Goal: Check status

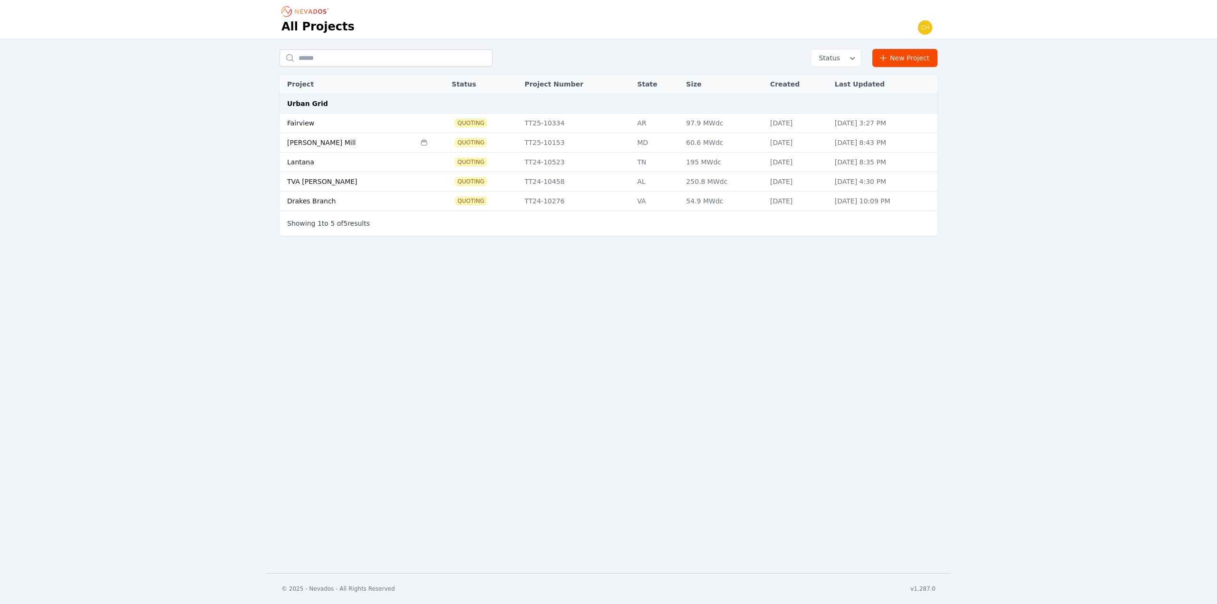
click at [478, 124] on div "Quoting" at bounding box center [483, 123] width 63 height 8
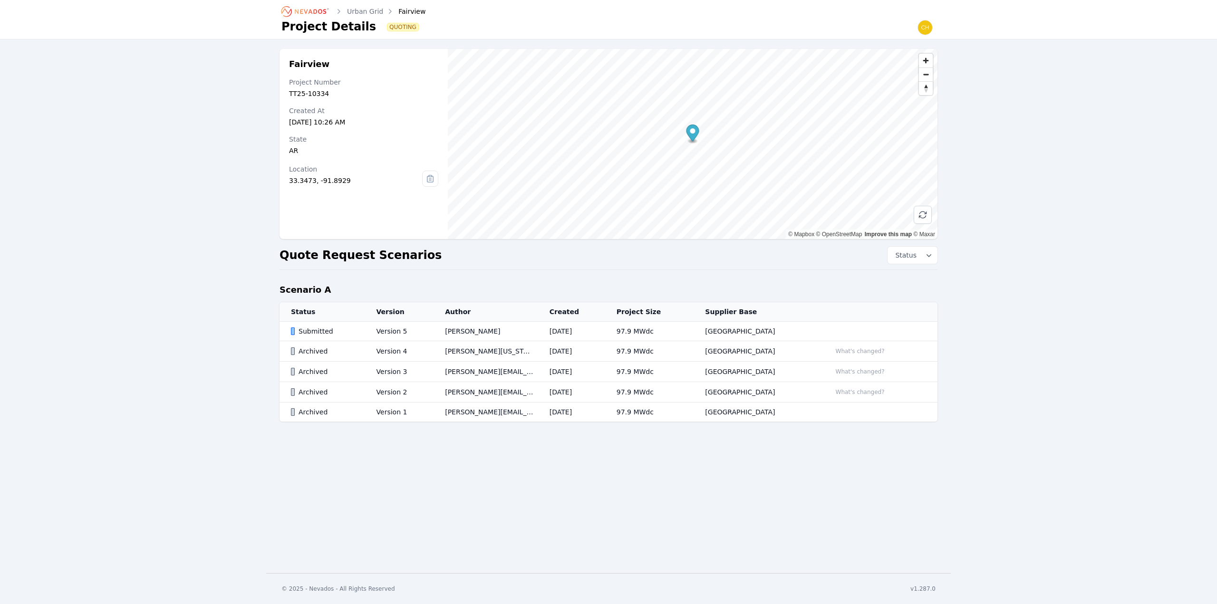
click at [922, 261] on button "Status" at bounding box center [913, 255] width 50 height 17
click at [923, 260] on button "Status" at bounding box center [913, 255] width 50 height 17
drag, startPoint x: 753, startPoint y: 266, endPoint x: 728, endPoint y: 266, distance: 24.2
click at [752, 266] on div "Fairview Project Number TT25-10334 Created At [DATE] 10:26 AM State [US_STATE] …" at bounding box center [608, 245] width 685 height 392
click at [411, 12] on div "Fairview" at bounding box center [405, 12] width 40 height 10
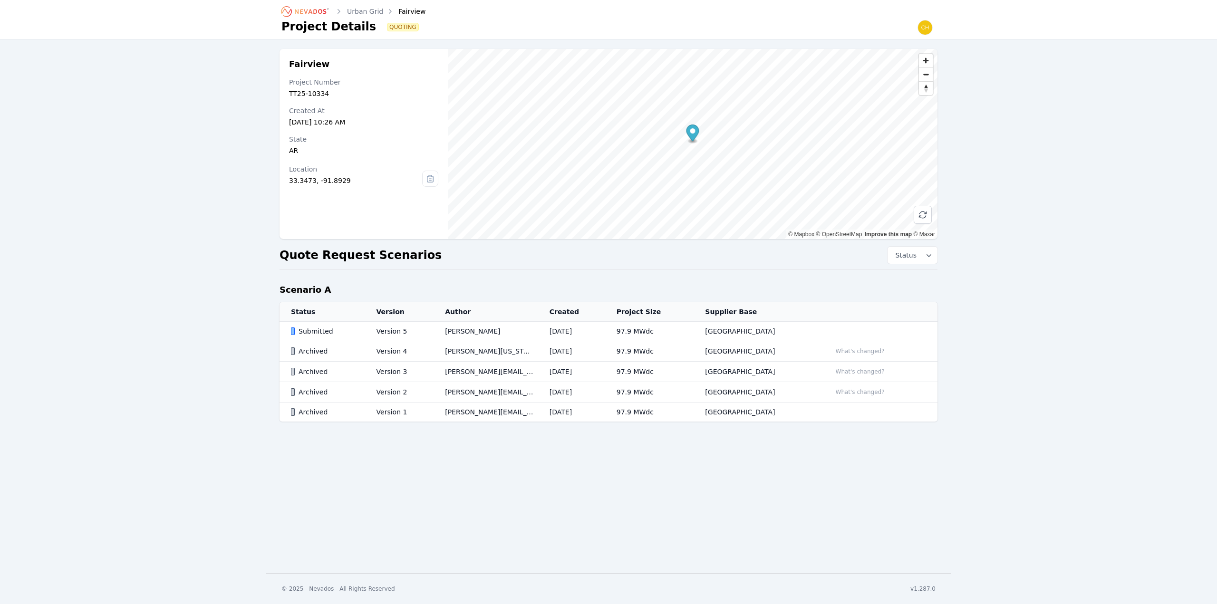
click at [414, 27] on div "Quoting" at bounding box center [658, 27] width 556 height 8
drag, startPoint x: 389, startPoint y: 29, endPoint x: 329, endPoint y: 30, distance: 59.9
click at [331, 30] on div "Project Details Quoting" at bounding box center [608, 27] width 654 height 16
click at [325, 30] on h1 "Project Details" at bounding box center [328, 26] width 95 height 15
click at [304, 121] on div "[DATE] 10:26 AM" at bounding box center [363, 122] width 149 height 10
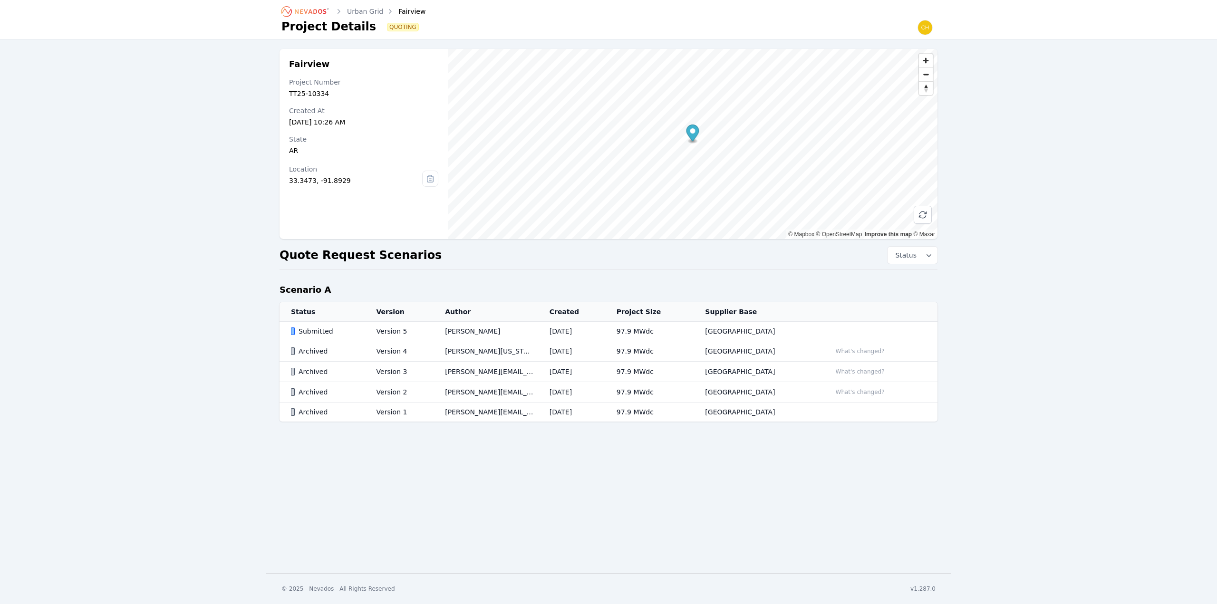
click at [283, 349] on td "Archived" at bounding box center [323, 351] width 86 height 20
click at [252, 428] on div "Fairview Project Number TT25-10334 Created At [DATE] 10:26 AM State [US_STATE] …" at bounding box center [608, 239] width 1217 height 401
click at [906, 256] on span "Status" at bounding box center [903, 256] width 25 height 10
click at [742, 263] on div "Quote Request Scenarios Status" at bounding box center [609, 255] width 658 height 17
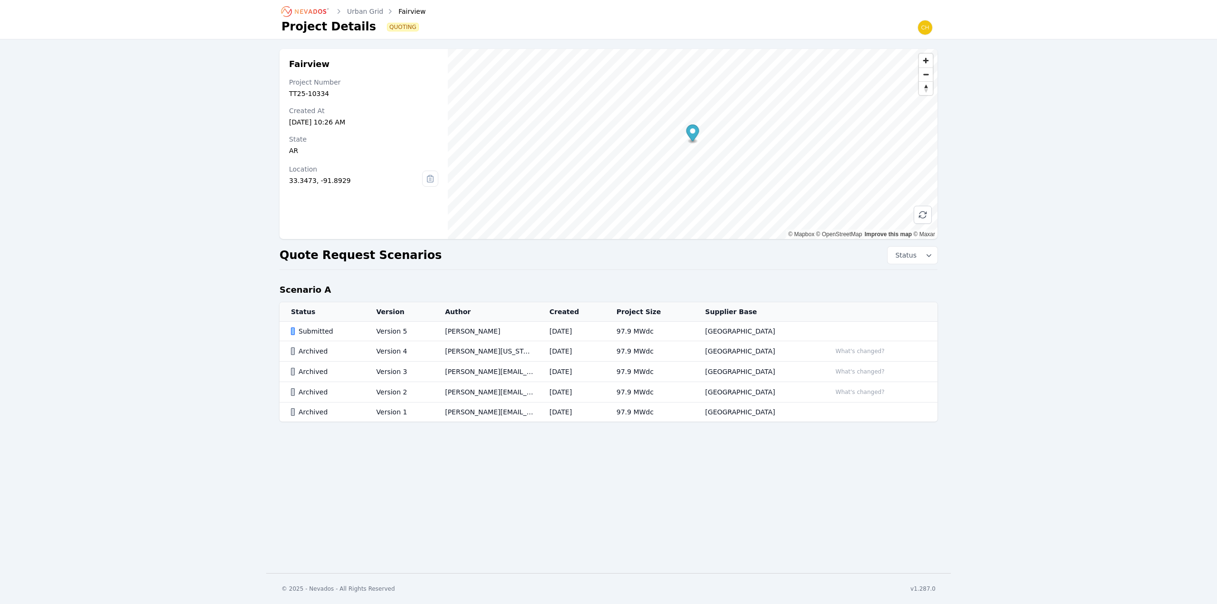
click at [364, 11] on link "Urban Grid" at bounding box center [365, 12] width 36 height 10
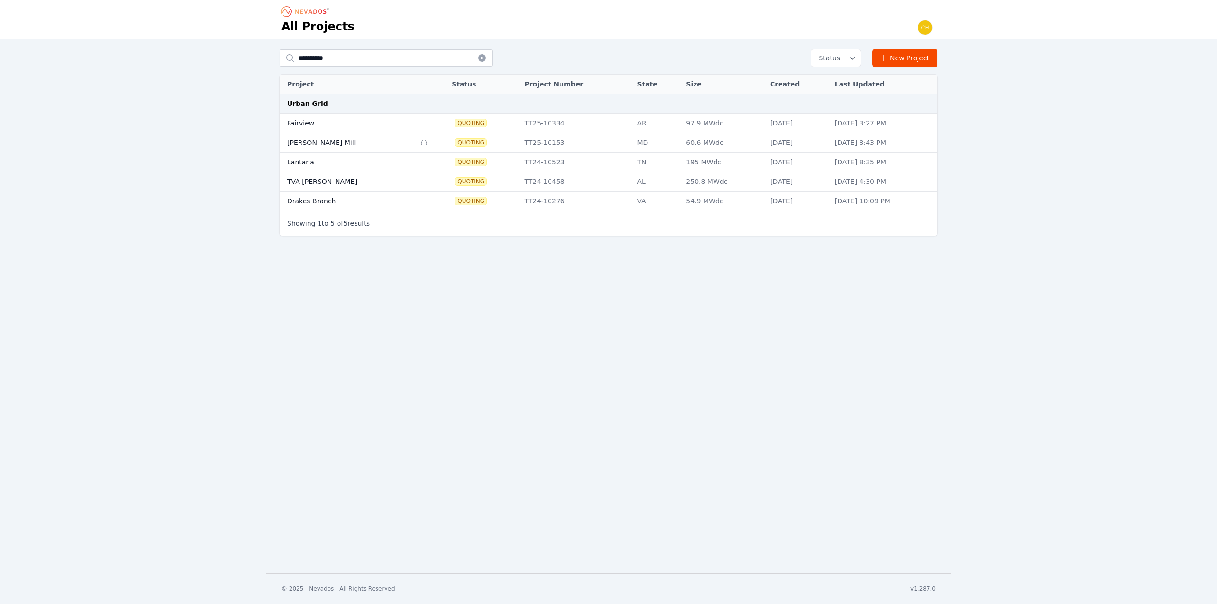
click at [300, 120] on td "Fairview" at bounding box center [348, 123] width 136 height 19
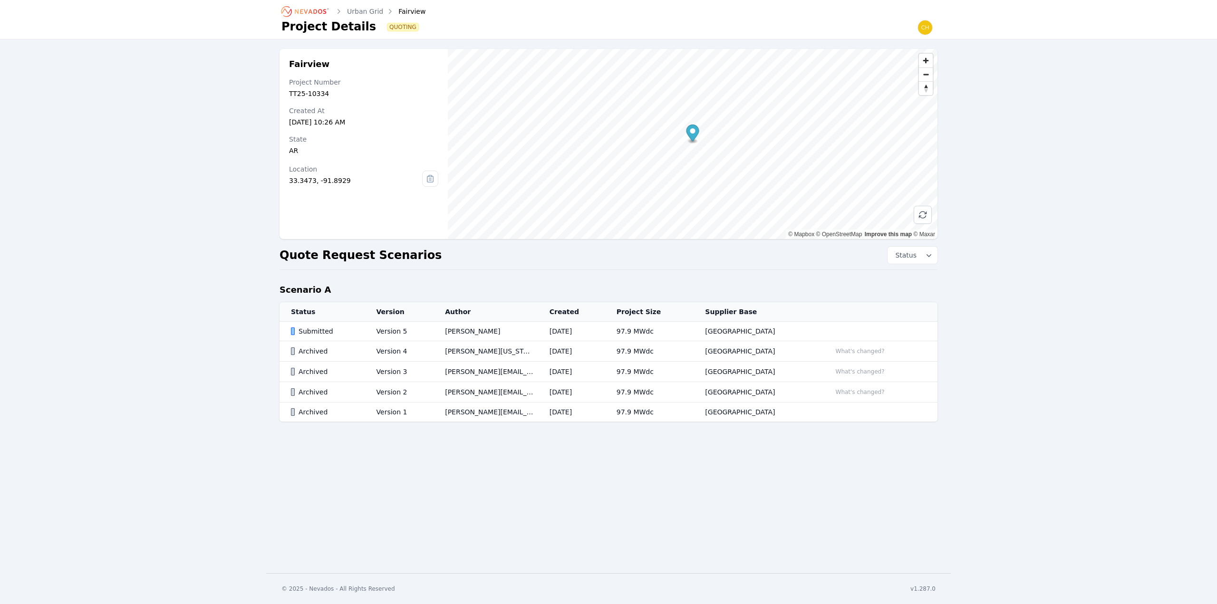
click at [264, 443] on div "Urban Grid Fairview Project Details Quoting Fairview Project Number TT25-10334 …" at bounding box center [608, 286] width 1217 height 573
click at [360, 493] on div "Urban Grid Fairview Project Details Quoting Fairview Project Number TT25-10334 …" at bounding box center [608, 286] width 1217 height 573
drag, startPoint x: 290, startPoint y: 478, endPoint x: 251, endPoint y: 453, distance: 46.2
click at [256, 456] on div "Urban Grid Fairview Project Details Quoting Fairview Project Number TT25-10334 …" at bounding box center [608, 286] width 1217 height 573
drag, startPoint x: 249, startPoint y: 450, endPoint x: 231, endPoint y: 404, distance: 49.1
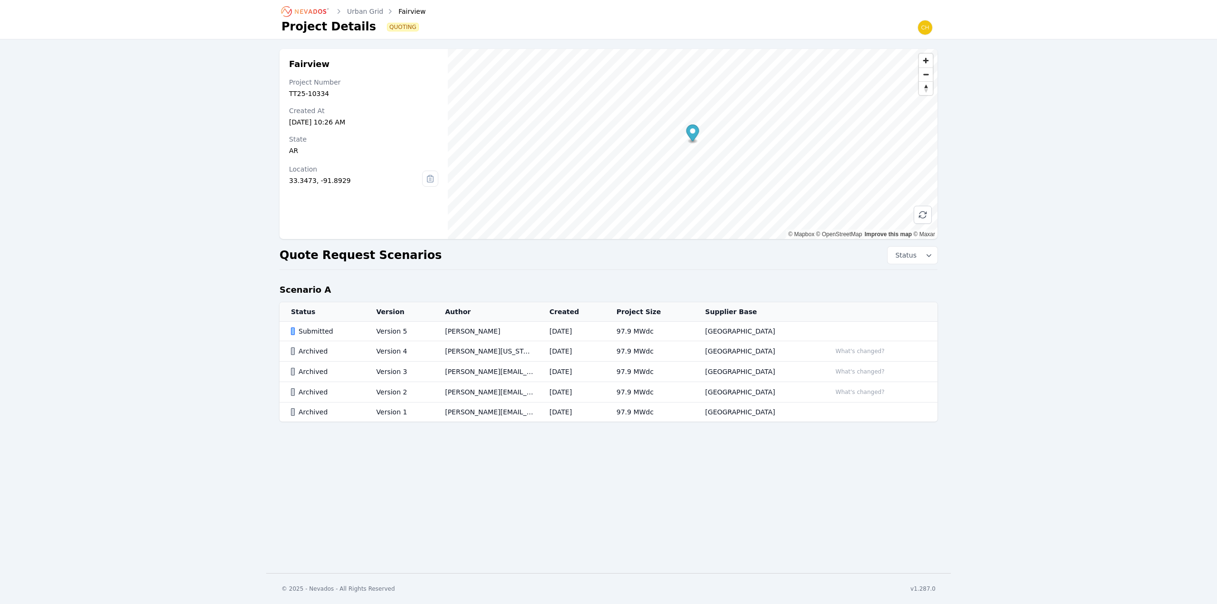
click at [245, 442] on div "Urban Grid Fairview Project Details Quoting Fairview Project Number TT25-10334 …" at bounding box center [608, 286] width 1217 height 573
click at [920, 218] on icon at bounding box center [923, 215] width 10 height 10
click at [366, 12] on link "Urban Grid" at bounding box center [365, 12] width 36 height 10
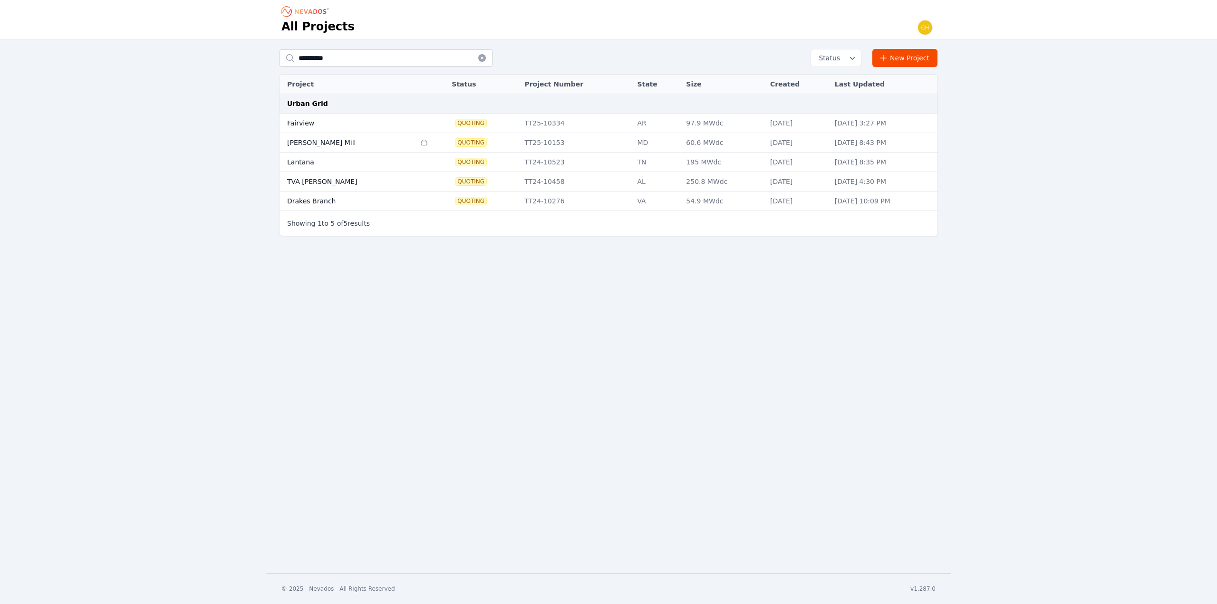
click at [295, 126] on td "Fairview" at bounding box center [348, 123] width 136 height 19
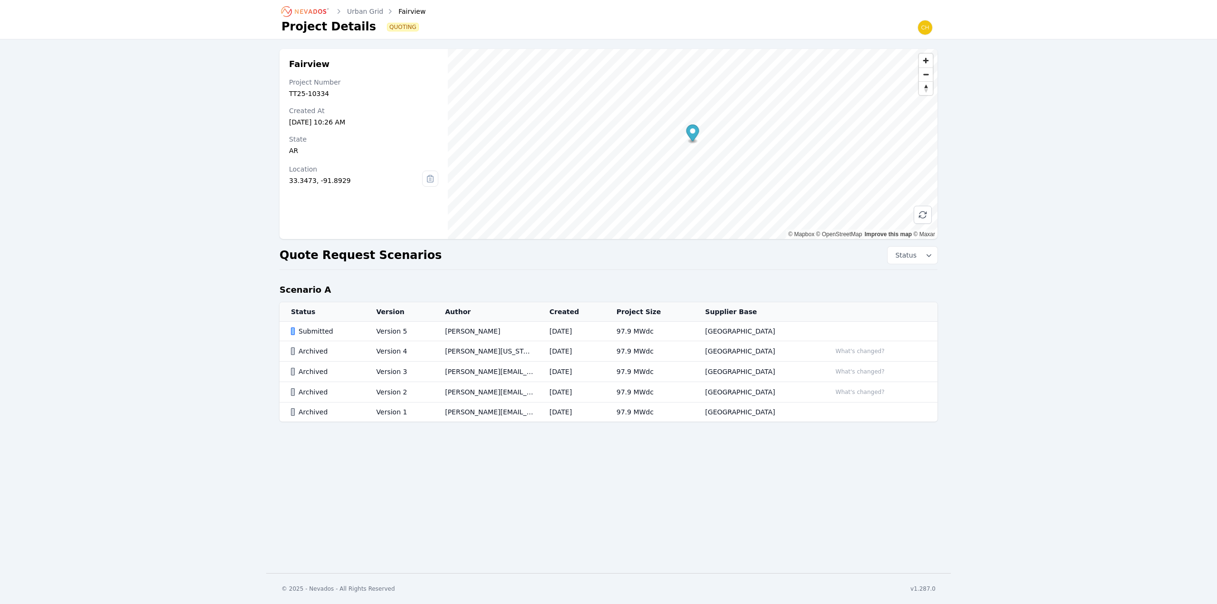
click at [318, 329] on div "Submitted" at bounding box center [325, 332] width 69 height 10
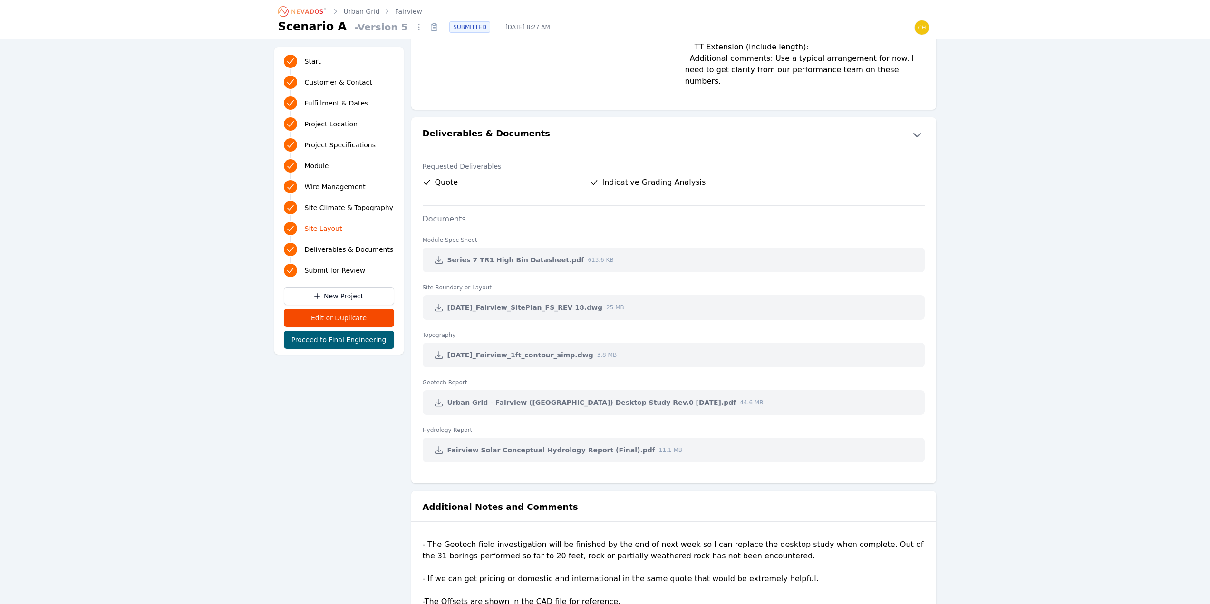
scroll to position [1941, 0]
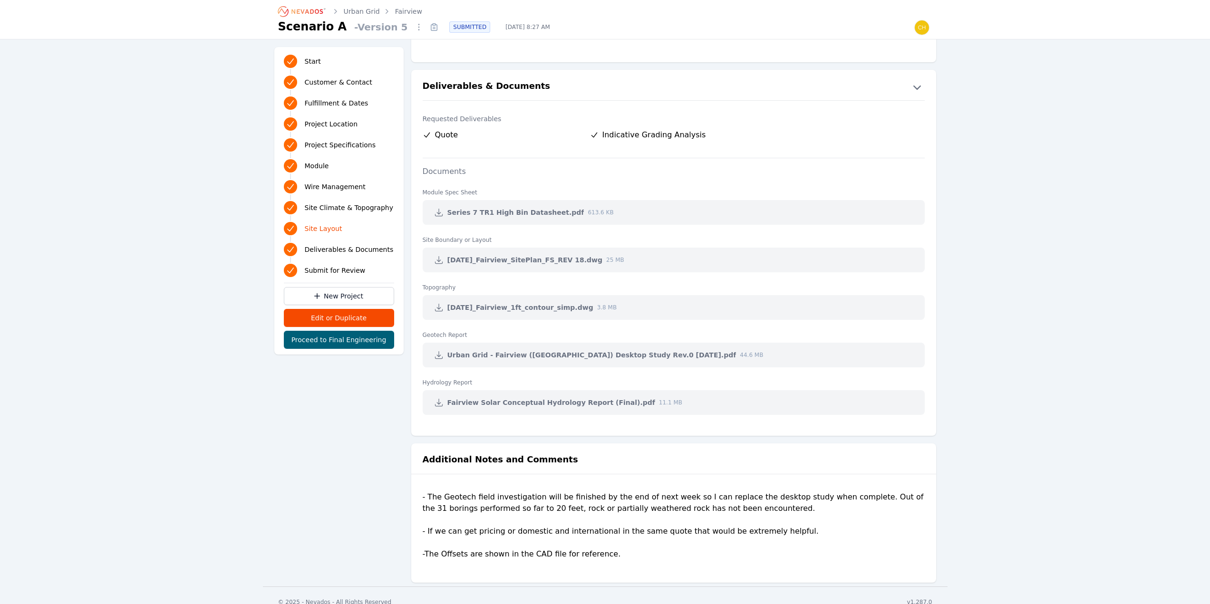
click at [921, 85] on icon "button" at bounding box center [917, 86] width 15 height 15
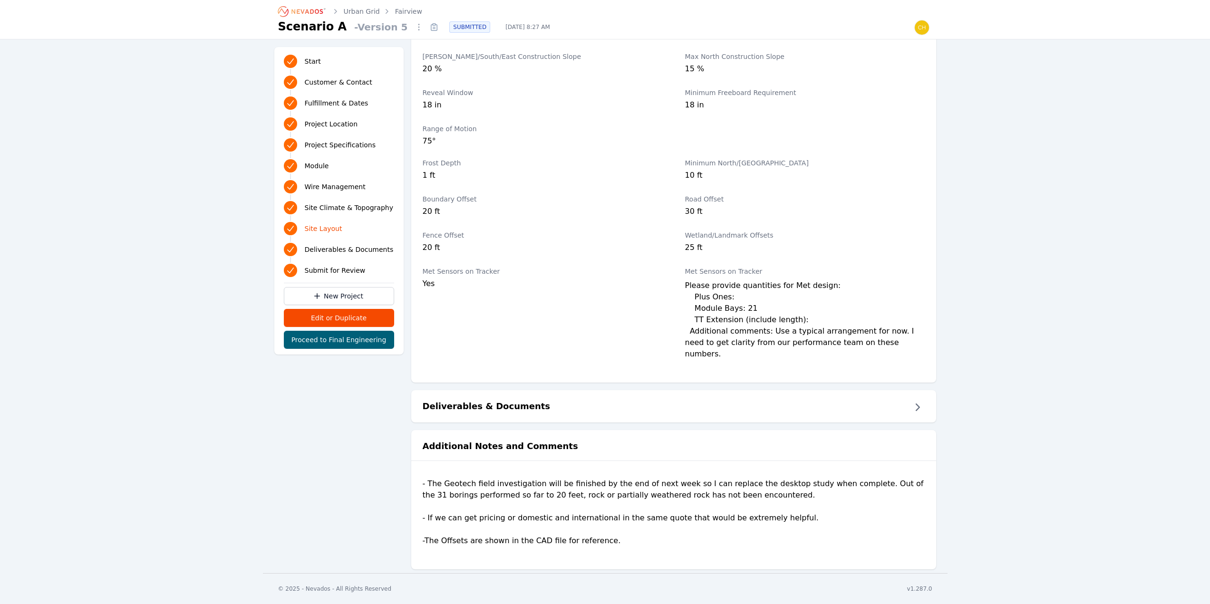
scroll to position [1655, 0]
click at [919, 404] on icon "button" at bounding box center [917, 408] width 4 height 8
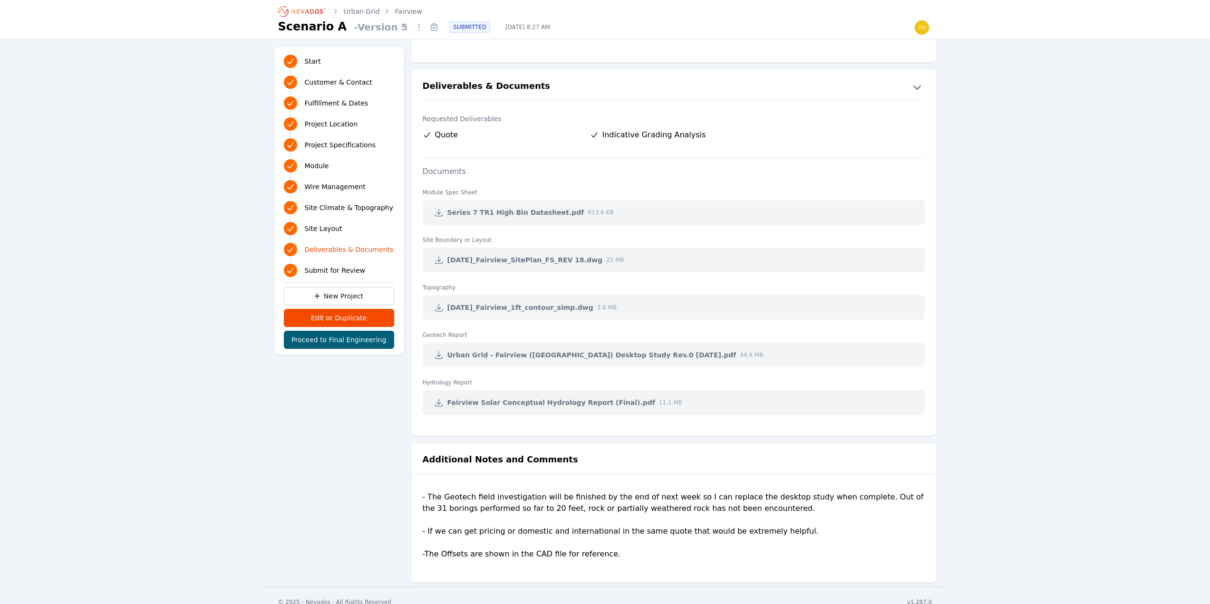
scroll to position [1989, 0]
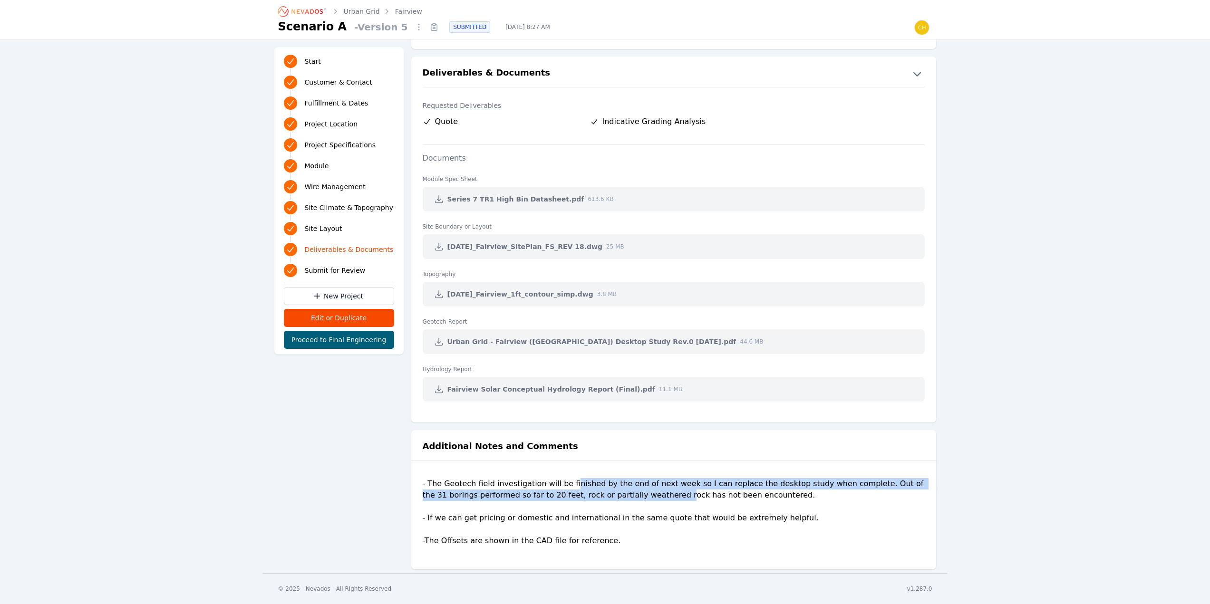
drag, startPoint x: 595, startPoint y: 455, endPoint x: 664, endPoint y: 462, distance: 69.8
click at [663, 478] on div "- The Geotech field investigation will be finished by the end of next week so I…" at bounding box center [674, 516] width 502 height 76
click at [666, 478] on div "- The Geotech field investigation will be finished by the end of next week so I…" at bounding box center [674, 516] width 502 height 76
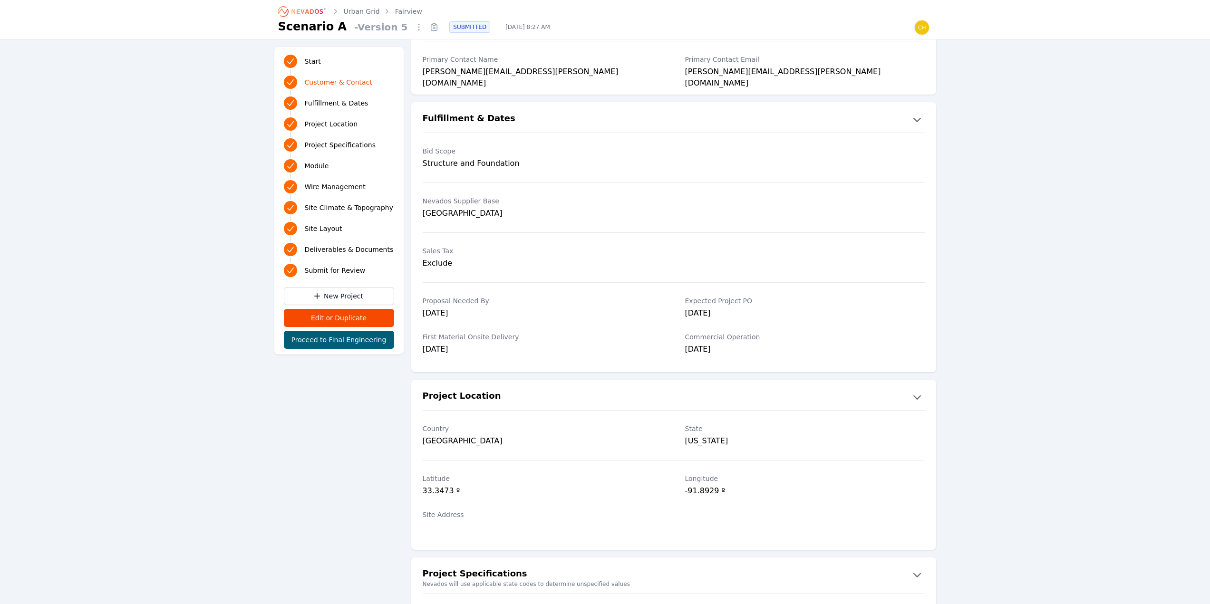
scroll to position [0, 0]
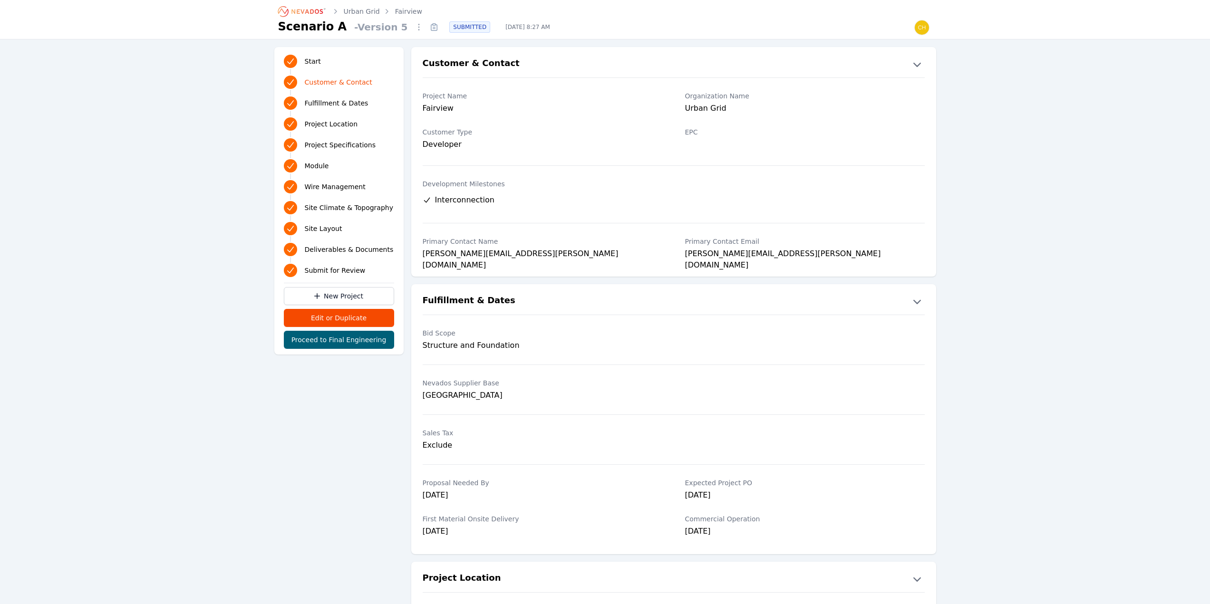
click at [486, 200] on span "Interconnection" at bounding box center [464, 199] width 59 height 11
click at [516, 200] on div "Interconnection" at bounding box center [506, 199] width 167 height 11
click at [917, 67] on icon "button" at bounding box center [917, 64] width 15 height 15
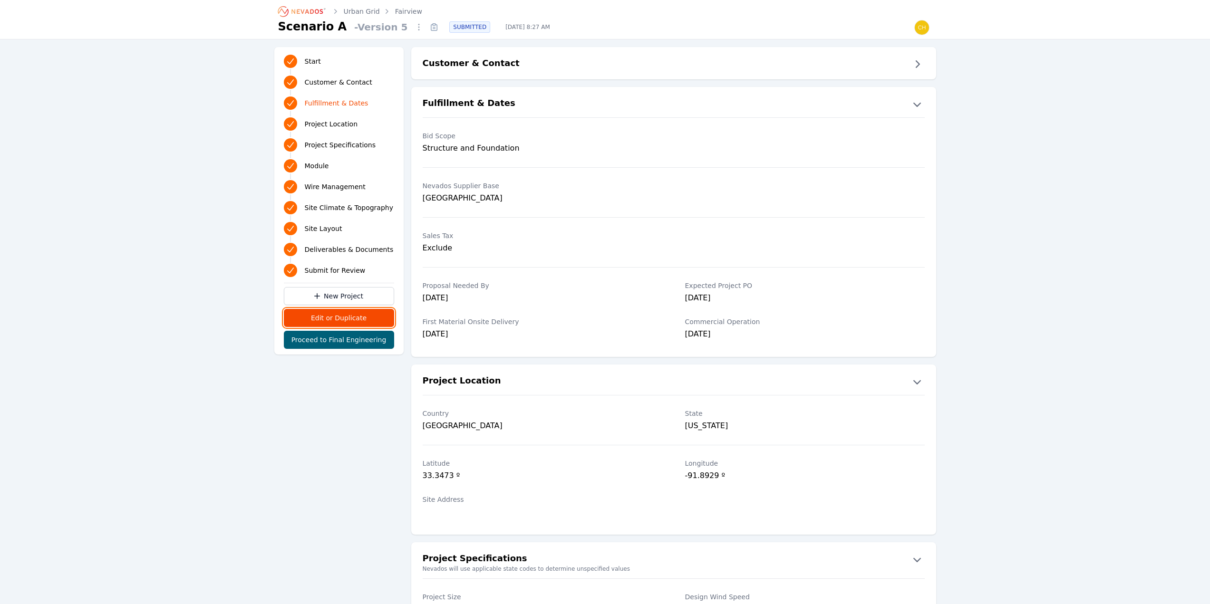
click at [341, 319] on button "Edit or Duplicate" at bounding box center [339, 318] width 110 height 18
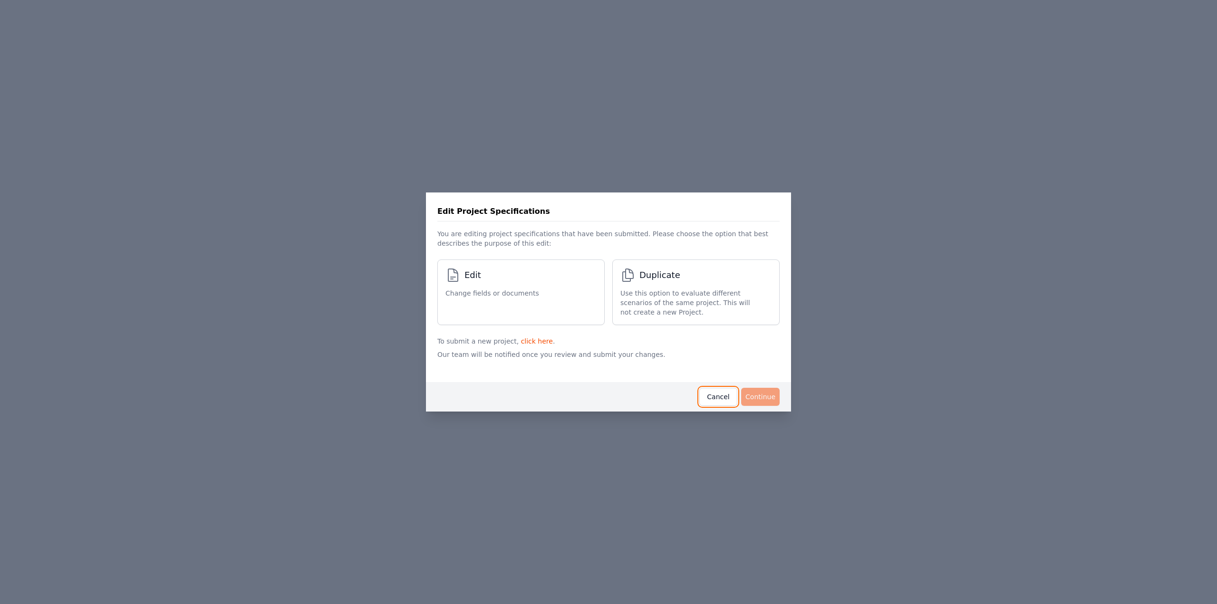
click at [713, 394] on button "Cancel" at bounding box center [718, 397] width 38 height 18
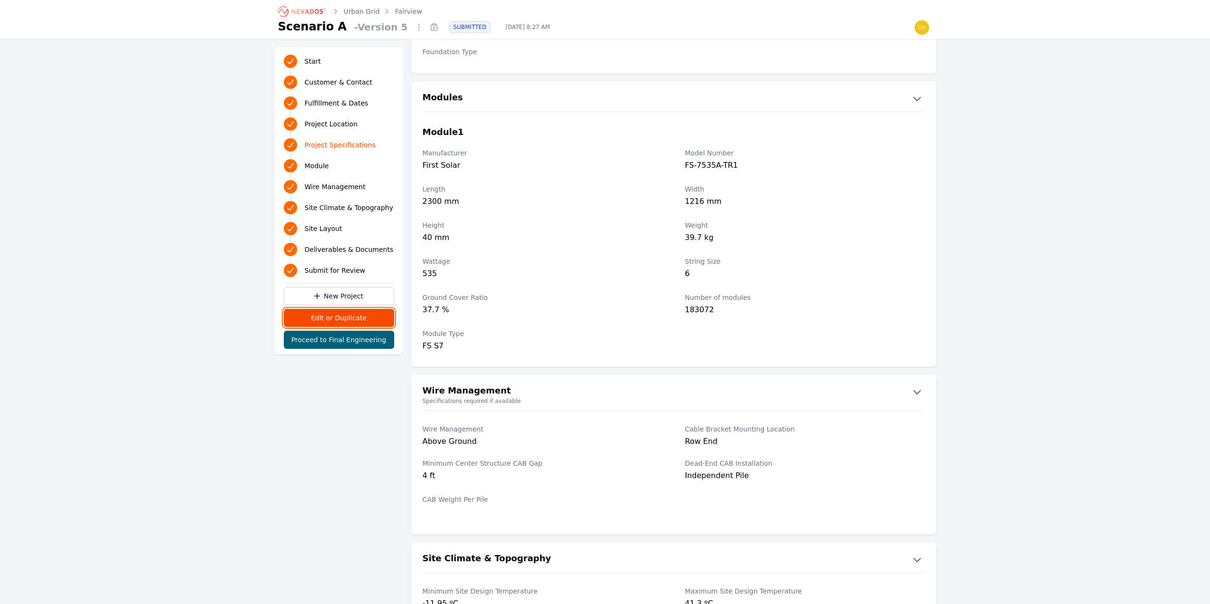
scroll to position [808, 0]
